Goal: Information Seeking & Learning: Learn about a topic

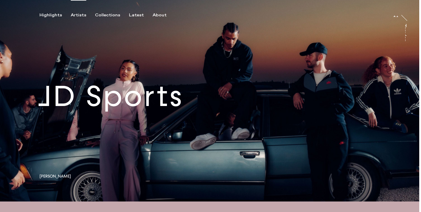
click at [75, 16] on div "Artists" at bounding box center [78, 15] width 15 height 5
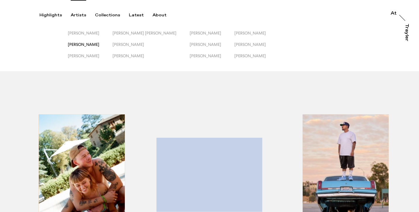
click at [78, 44] on span "[PERSON_NAME]" at bounding box center [84, 44] width 32 height 5
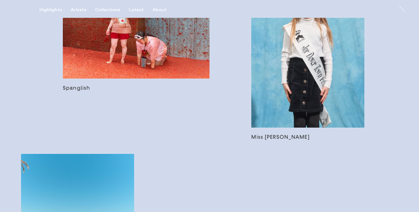
scroll to position [479, 0]
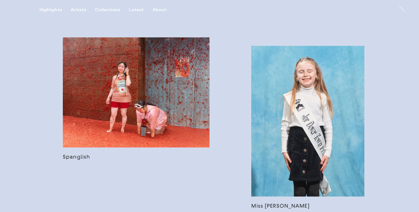
click at [298, 87] on link at bounding box center [307, 127] width 113 height 163
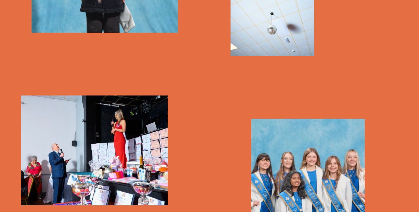
scroll to position [513, 0]
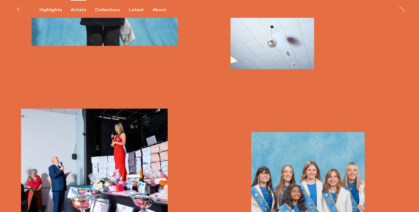
click at [77, 7] on div "Artists" at bounding box center [78, 9] width 15 height 5
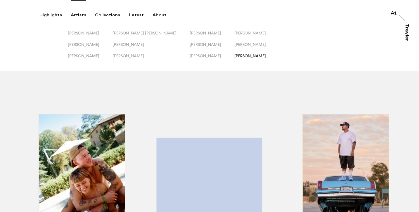
click at [242, 56] on span "[PERSON_NAME]" at bounding box center [251, 56] width 32 height 5
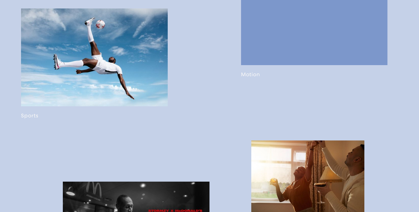
scroll to position [511, 0]
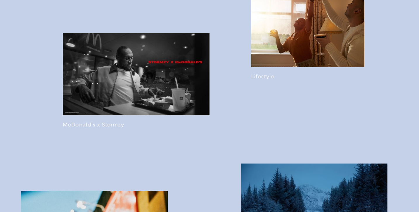
click at [303, 38] on link at bounding box center [307, 36] width 113 height 88
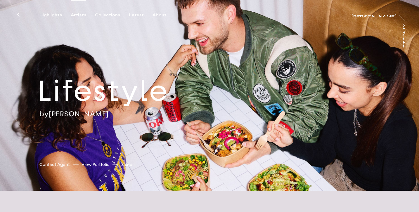
click at [77, 13] on div "Artists" at bounding box center [78, 15] width 15 height 5
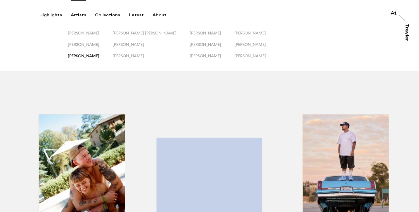
click at [99, 56] on span "[PERSON_NAME]" at bounding box center [84, 56] width 32 height 5
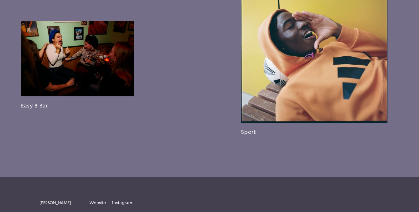
scroll to position [1076, 0]
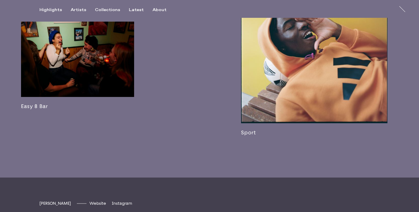
click at [27, 66] on link at bounding box center [77, 66] width 113 height 88
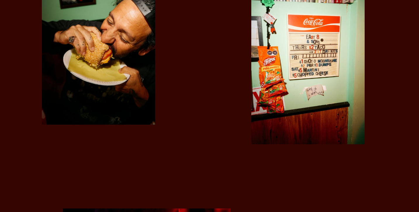
scroll to position [1175, 0]
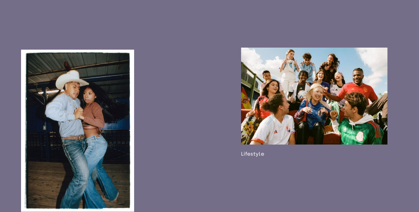
scroll to position [649, 0]
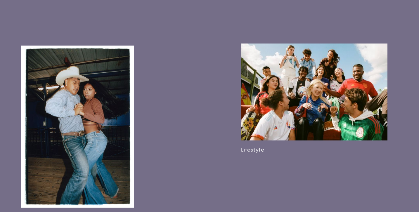
click at [275, 97] on link at bounding box center [314, 99] width 147 height 110
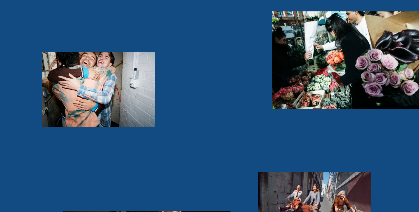
scroll to position [1330, 0]
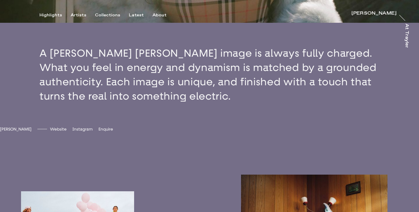
scroll to position [229, 0]
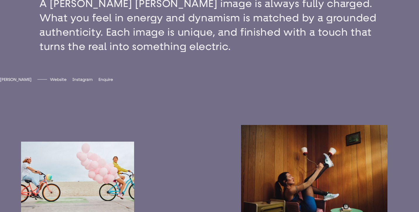
click at [69, 162] on link at bounding box center [77, 186] width 113 height 88
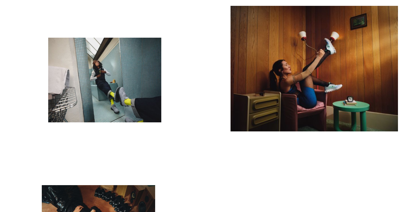
scroll to position [1011, 0]
